Goal: Use online tool/utility: Utilize a website feature to perform a specific function

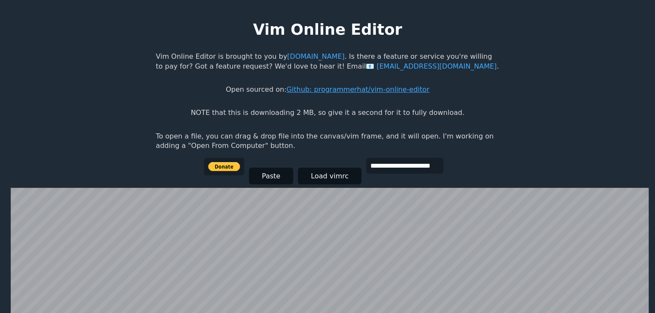
click at [339, 94] on link "Github: programmerhat/vim-online-editor" at bounding box center [357, 89] width 143 height 8
click at [365, 67] on link "[EMAIL_ADDRESS][DOMAIN_NAME]" at bounding box center [430, 66] width 131 height 8
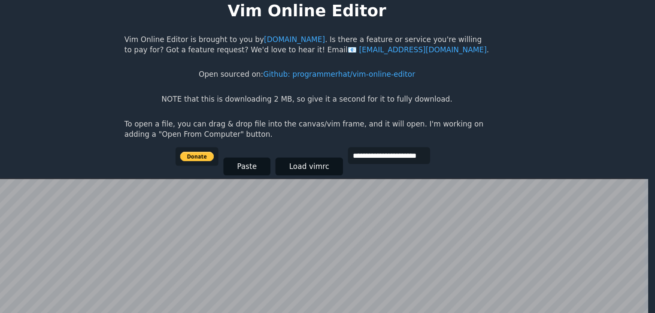
scroll to position [0, 0]
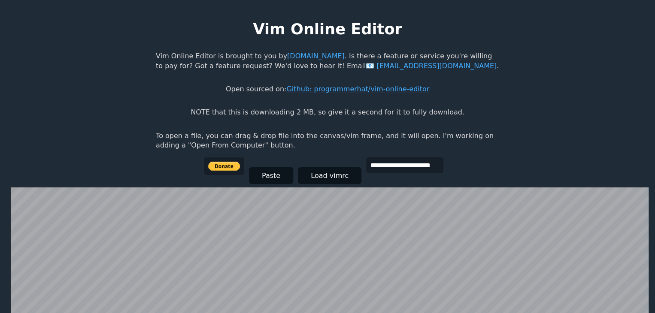
click at [320, 92] on link "Github: programmerhat/vim-online-editor" at bounding box center [357, 89] width 143 height 8
click at [273, 175] on button "Paste" at bounding box center [271, 176] width 44 height 17
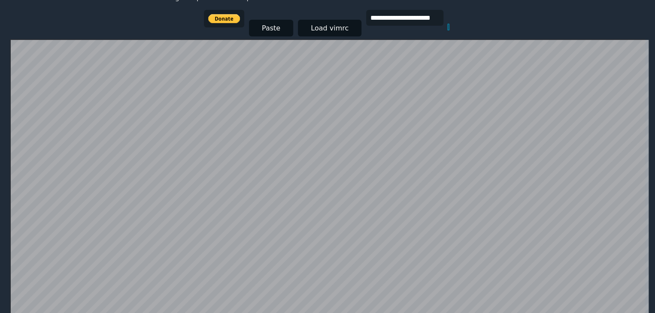
scroll to position [148, 0]
click at [447, 29] on div "**********" at bounding box center [327, 24] width 247 height 29
click at [416, 20] on input "**********" at bounding box center [404, 18] width 77 height 16
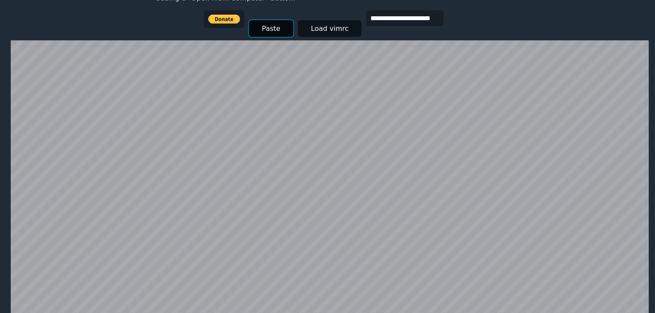
click at [286, 30] on button "Paste" at bounding box center [271, 28] width 44 height 17
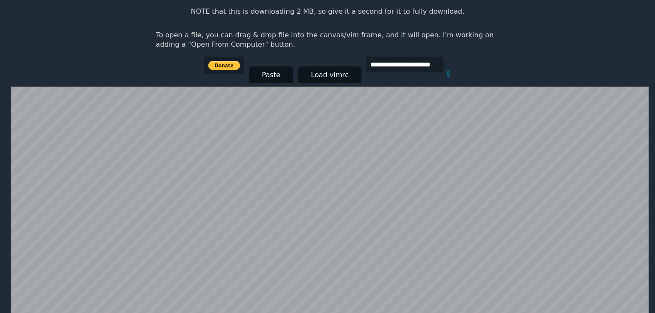
scroll to position [100, 0]
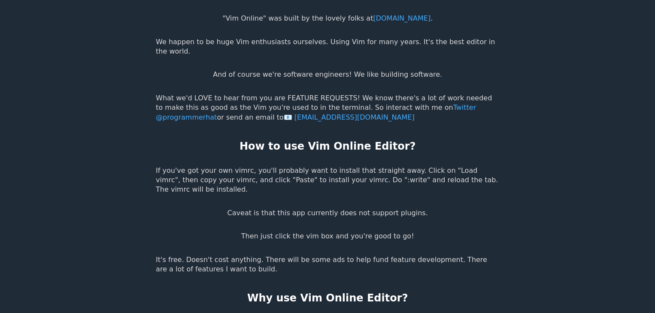
scroll to position [1631, 0]
